Goal: Check status: Check status

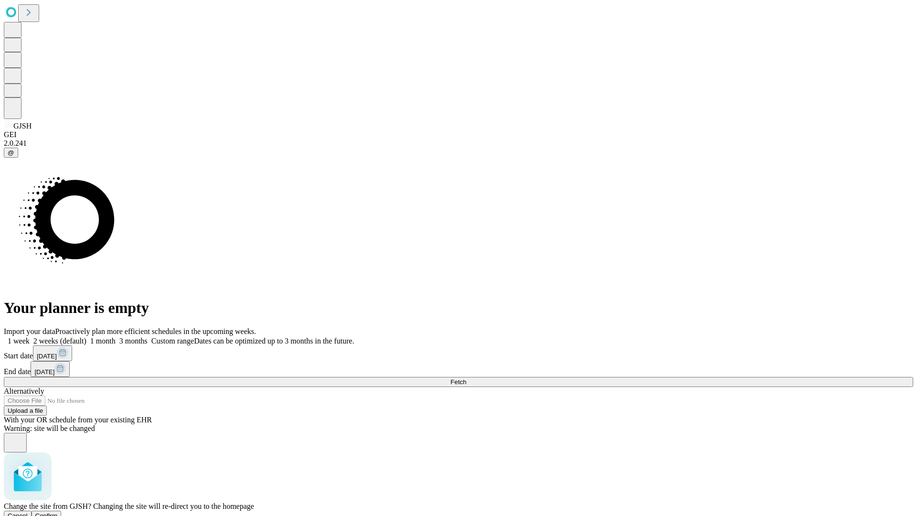
click at [58, 512] on span "Confirm" at bounding box center [46, 515] width 22 height 7
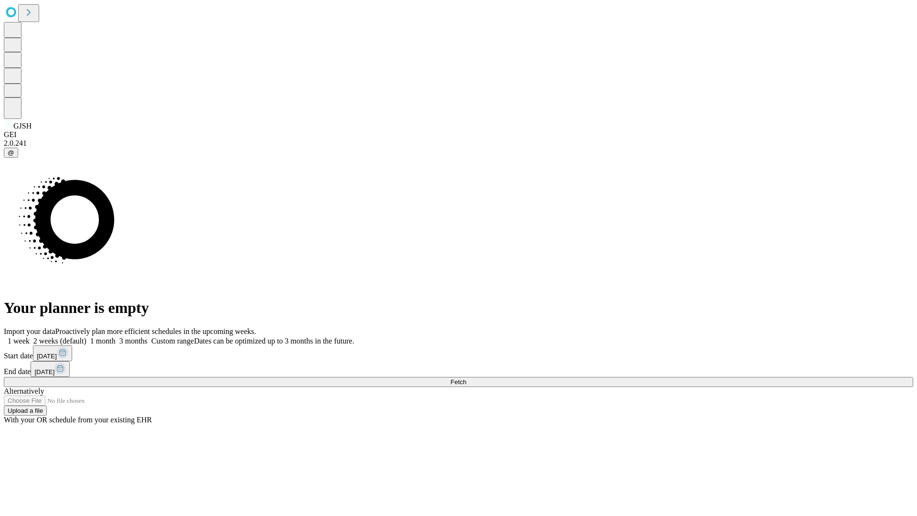
click at [30, 337] on label "1 week" at bounding box center [17, 341] width 26 height 8
click at [466, 378] on span "Fetch" at bounding box center [458, 381] width 16 height 7
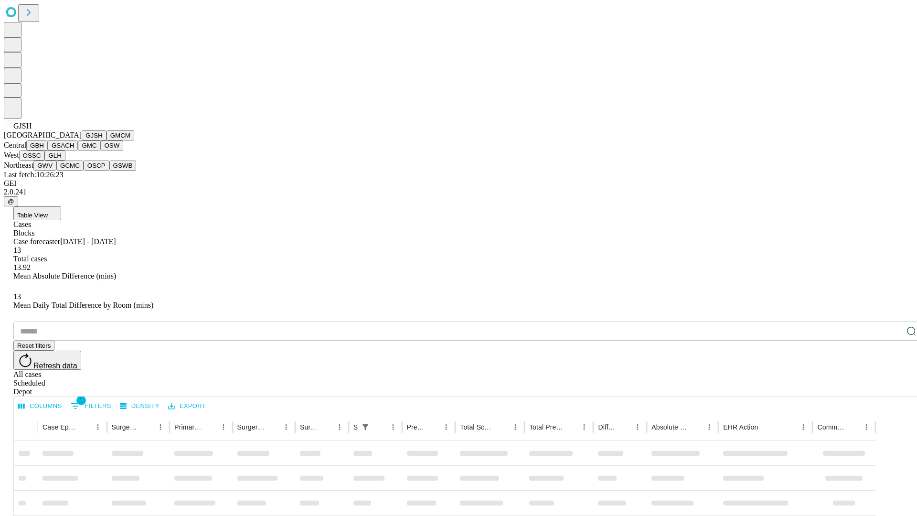
click at [106, 140] on button "GMCM" at bounding box center [120, 135] width 28 height 10
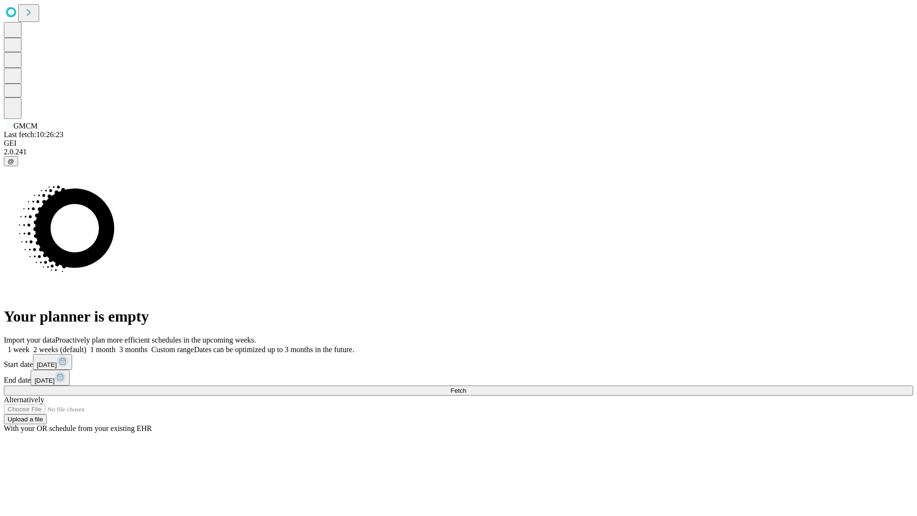
click at [30, 345] on label "1 week" at bounding box center [17, 349] width 26 height 8
click at [466, 387] on span "Fetch" at bounding box center [458, 390] width 16 height 7
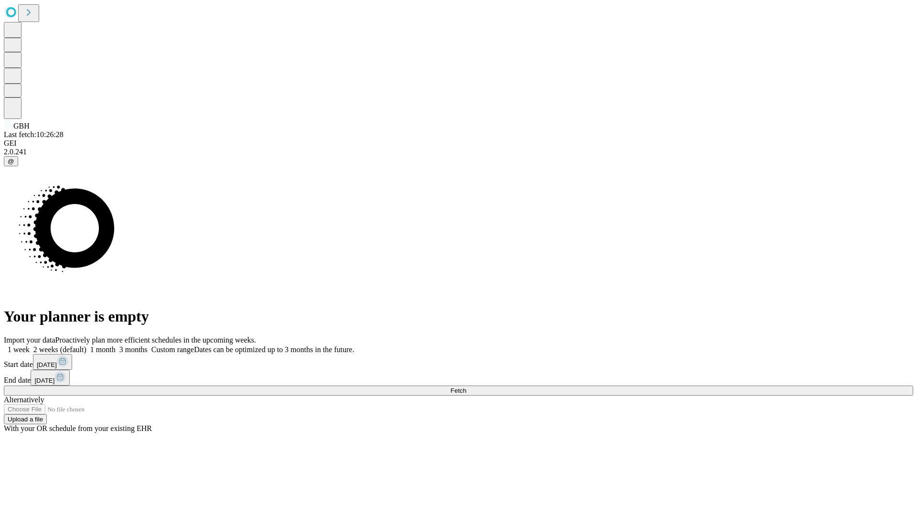
click at [30, 345] on label "1 week" at bounding box center [17, 349] width 26 height 8
click at [466, 387] on span "Fetch" at bounding box center [458, 390] width 16 height 7
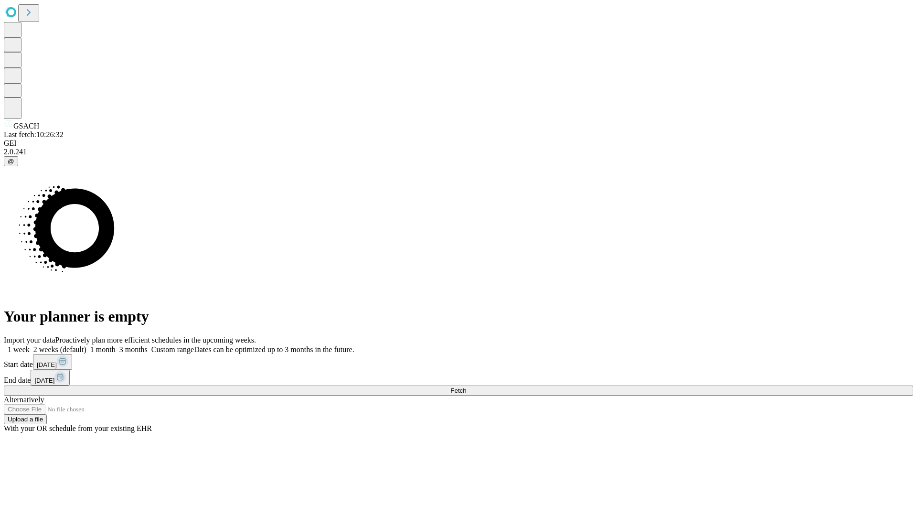
click at [30, 345] on label "1 week" at bounding box center [17, 349] width 26 height 8
click at [466, 387] on span "Fetch" at bounding box center [458, 390] width 16 height 7
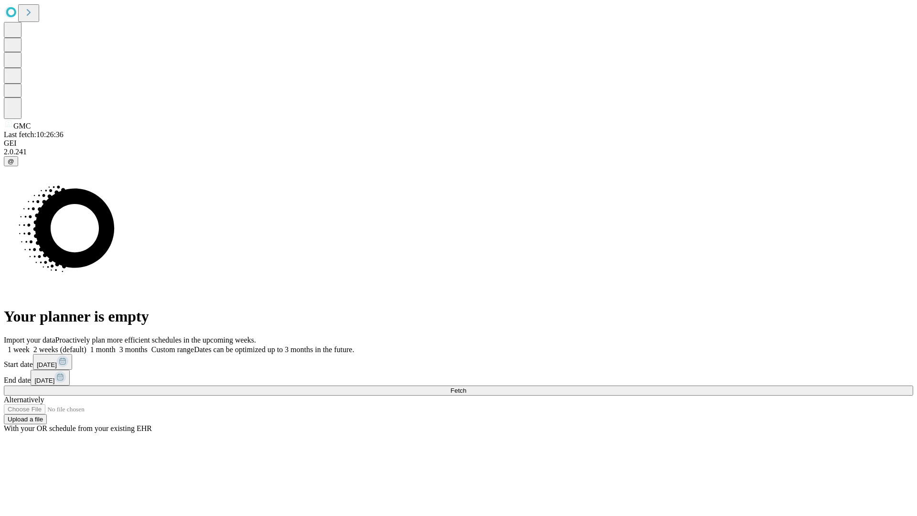
click at [30, 345] on label "1 week" at bounding box center [17, 349] width 26 height 8
click at [466, 387] on span "Fetch" at bounding box center [458, 390] width 16 height 7
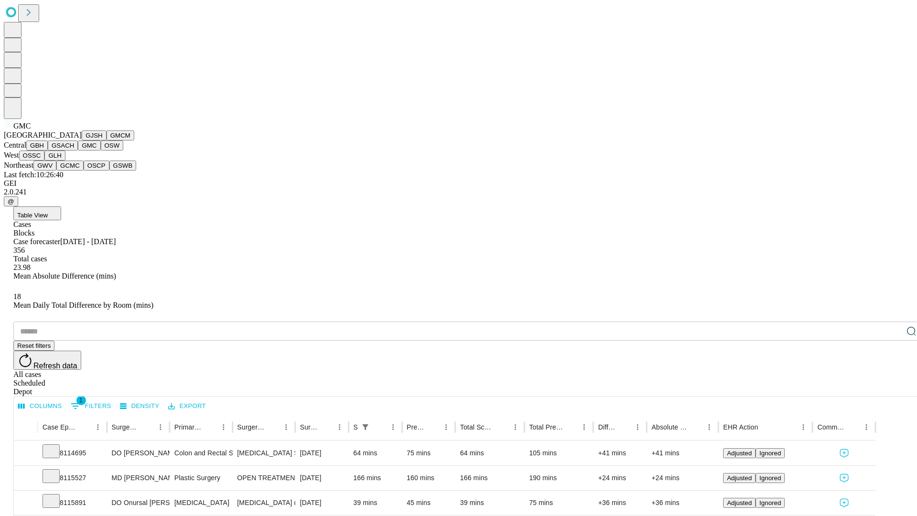
click at [101, 150] on button "OSW" at bounding box center [112, 145] width 23 height 10
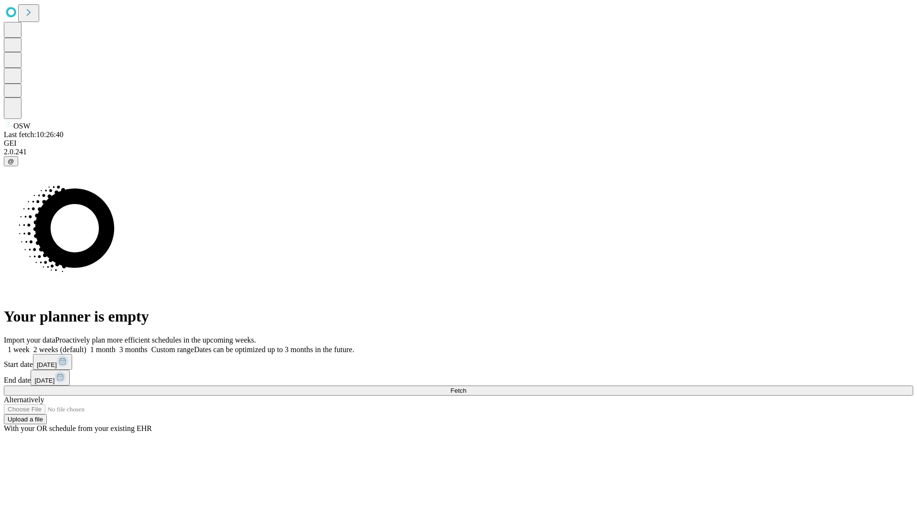
click at [30, 345] on label "1 week" at bounding box center [17, 349] width 26 height 8
click at [466, 387] on span "Fetch" at bounding box center [458, 390] width 16 height 7
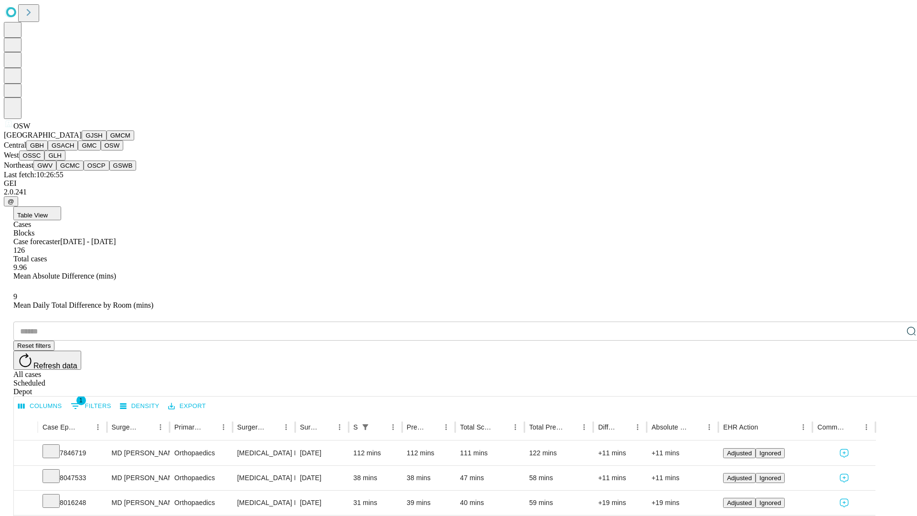
click at [45, 160] on button "OSSC" at bounding box center [32, 155] width 26 height 10
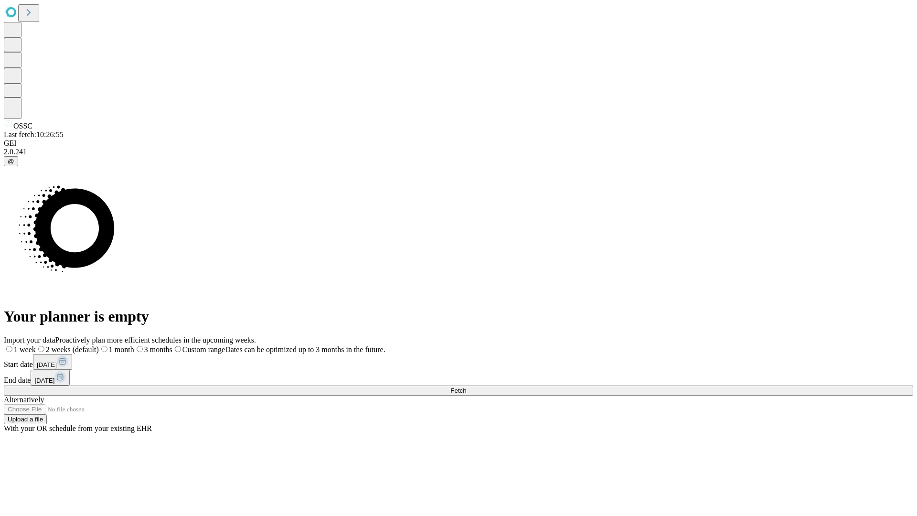
click at [36, 345] on label "1 week" at bounding box center [20, 349] width 32 height 8
click at [466, 387] on span "Fetch" at bounding box center [458, 390] width 16 height 7
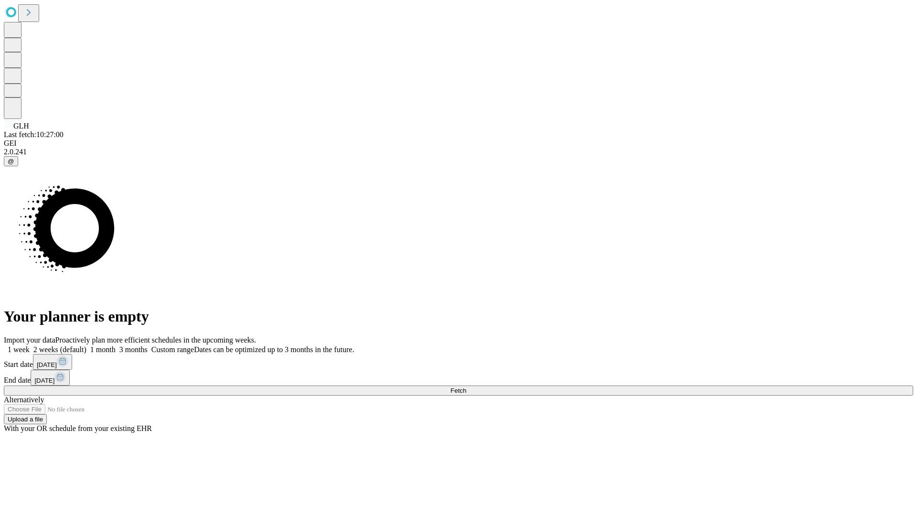
click at [30, 345] on label "1 week" at bounding box center [17, 349] width 26 height 8
click at [466, 387] on span "Fetch" at bounding box center [458, 390] width 16 height 7
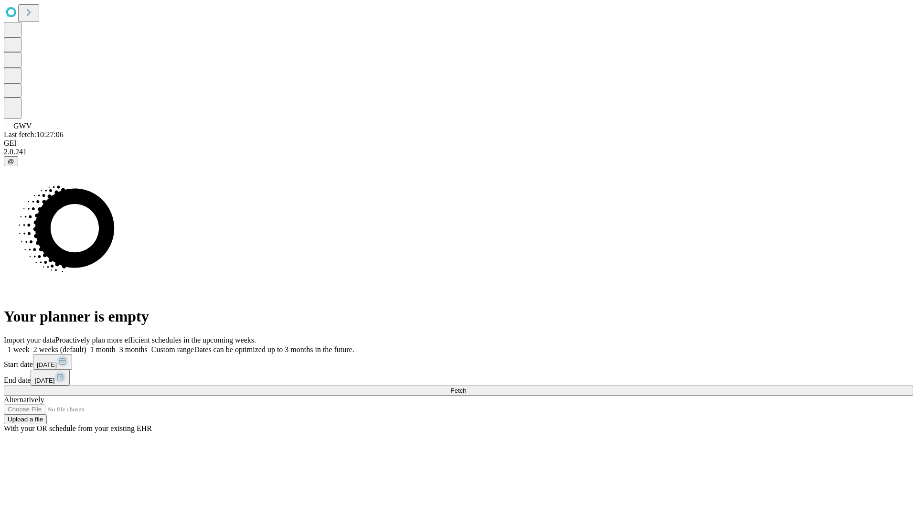
click at [30, 345] on label "1 week" at bounding box center [17, 349] width 26 height 8
click at [466, 387] on span "Fetch" at bounding box center [458, 390] width 16 height 7
click at [30, 345] on label "1 week" at bounding box center [17, 349] width 26 height 8
click at [466, 387] on span "Fetch" at bounding box center [458, 390] width 16 height 7
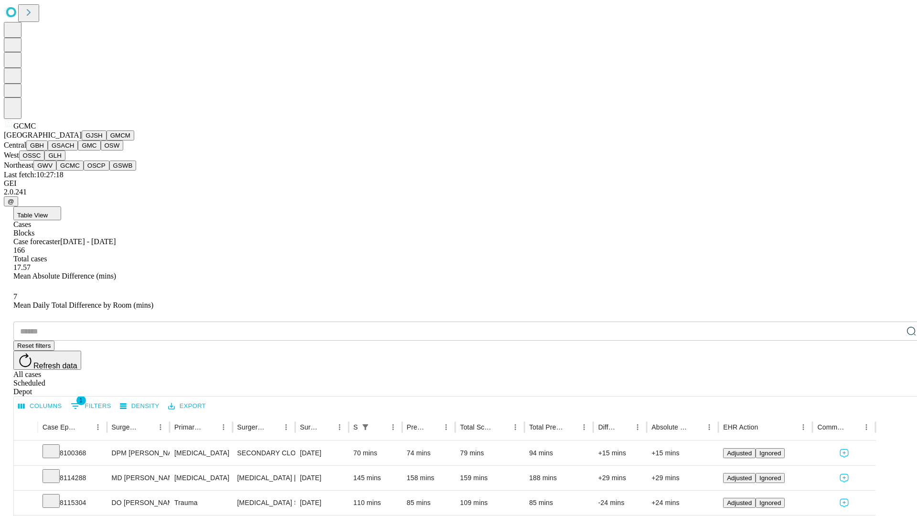
click at [84, 170] on button "OSCP" at bounding box center [97, 165] width 26 height 10
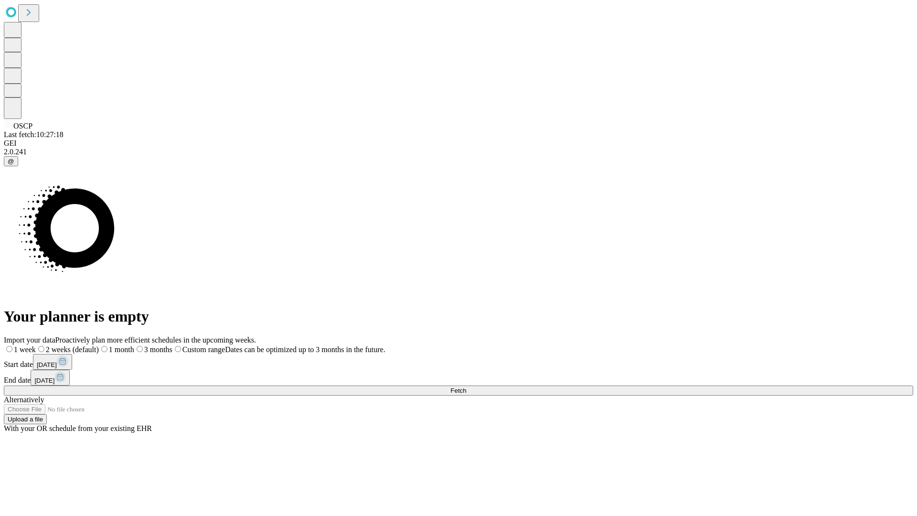
click at [36, 345] on label "1 week" at bounding box center [20, 349] width 32 height 8
click at [466, 387] on span "Fetch" at bounding box center [458, 390] width 16 height 7
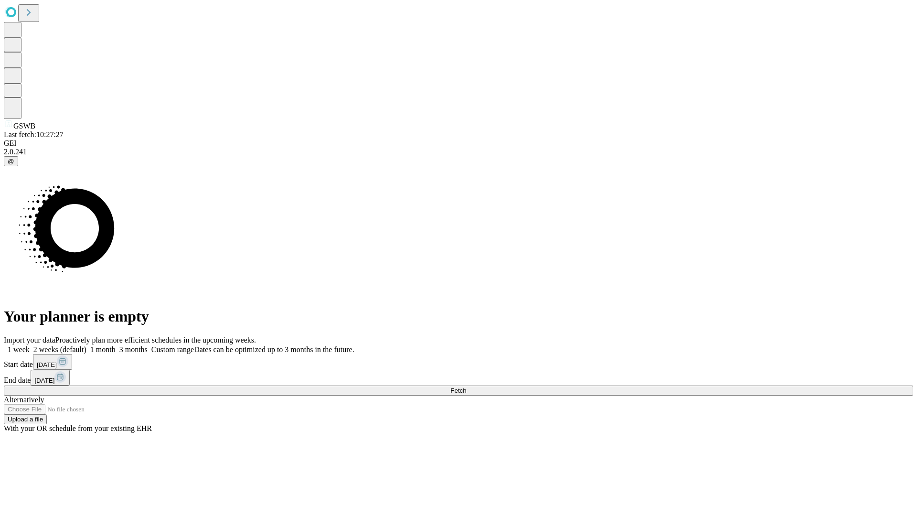
click at [30, 345] on label "1 week" at bounding box center [17, 349] width 26 height 8
click at [466, 387] on span "Fetch" at bounding box center [458, 390] width 16 height 7
